Goal: Find specific page/section: Find specific page/section

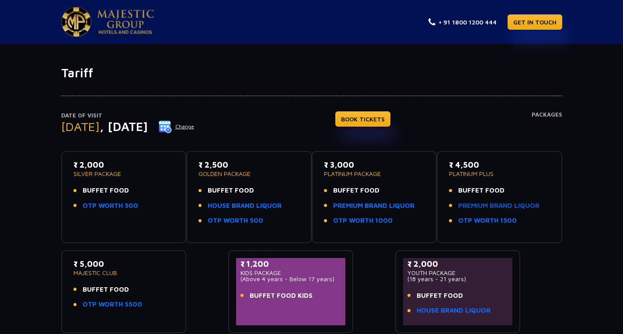
click at [471, 208] on link "PREMIUM BRAND LIQUOR" at bounding box center [498, 206] width 81 height 10
click at [475, 206] on link "PREMIUM BRAND LIQUOR" at bounding box center [498, 206] width 81 height 10
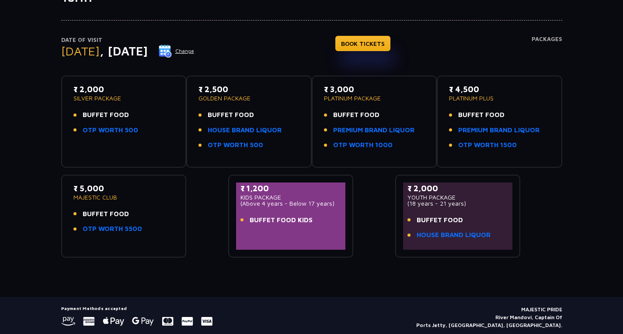
scroll to position [73, 0]
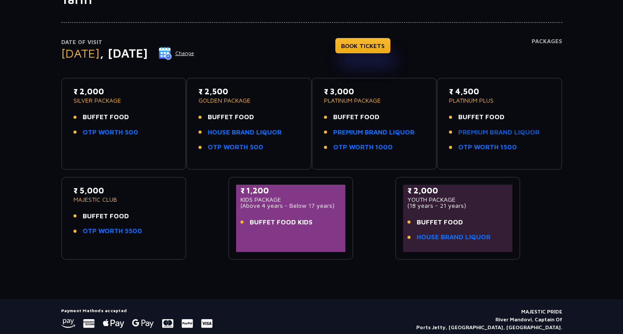
click at [482, 134] on link "PREMIUM BRAND LIQUOR" at bounding box center [498, 133] width 81 height 10
